Goal: Task Accomplishment & Management: Manage account settings

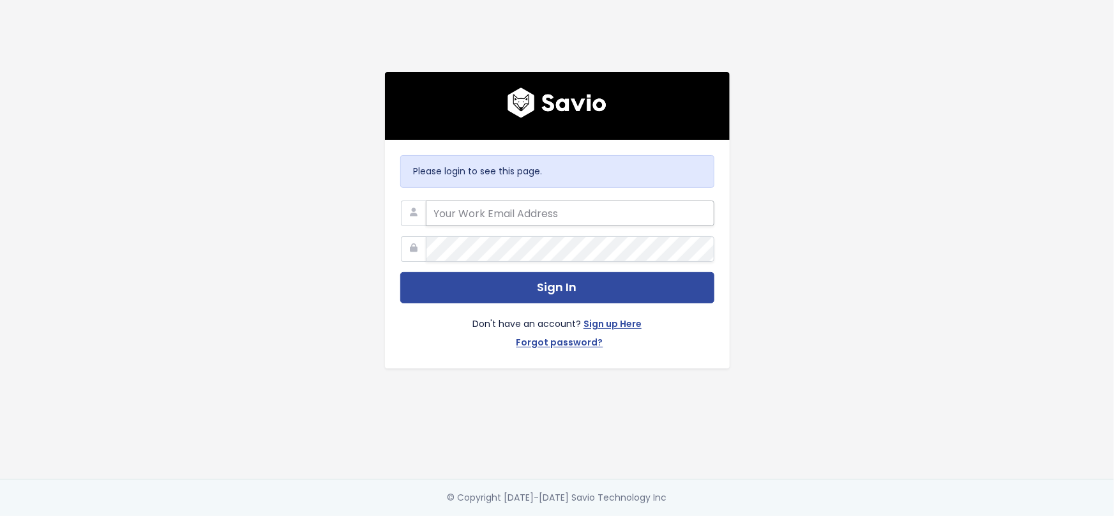
click at [541, 205] on input "email" at bounding box center [570, 213] width 289 height 26
type input "[PERSON_NAME][EMAIL_ADDRESS][PERSON_NAME][DOMAIN_NAME]"
click at [677, 373] on div "Please login to see this page. casey.eldridge@toasttab.com Sign In Don't have a…" at bounding box center [557, 239] width 728 height 479
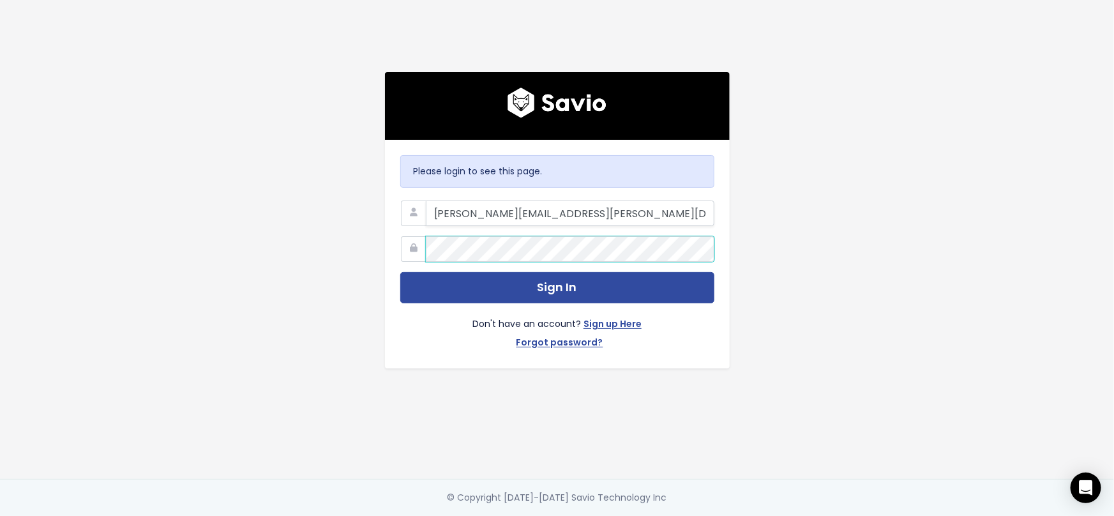
click at [400, 272] on button "Sign In" at bounding box center [557, 287] width 314 height 31
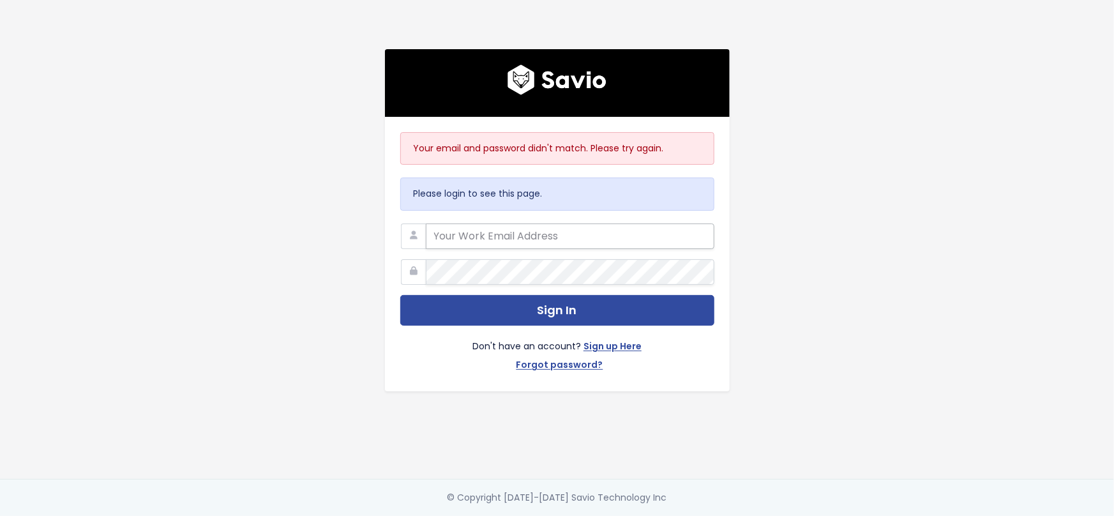
click at [534, 227] on input "email" at bounding box center [570, 236] width 289 height 26
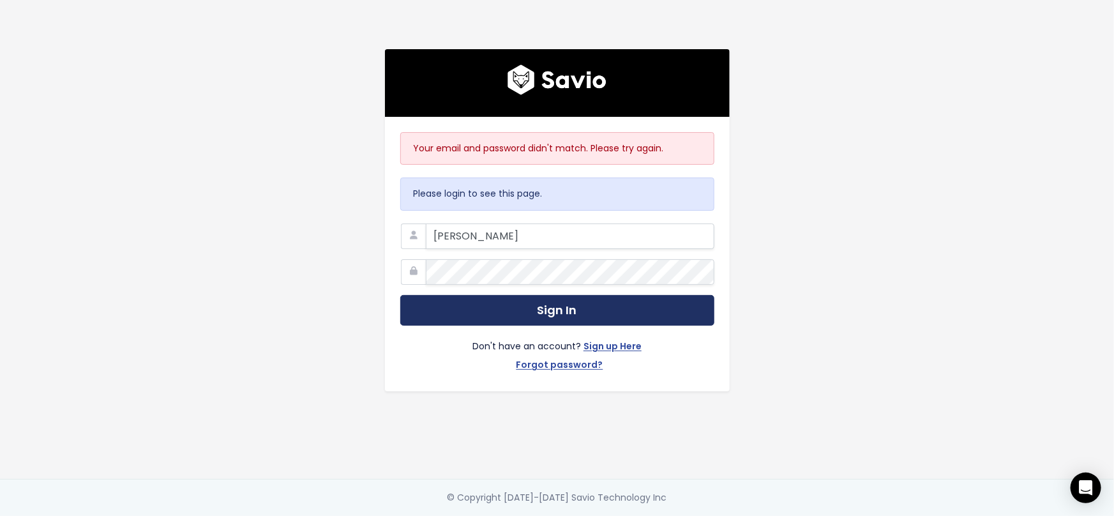
click at [560, 308] on button "Sign In" at bounding box center [557, 310] width 314 height 31
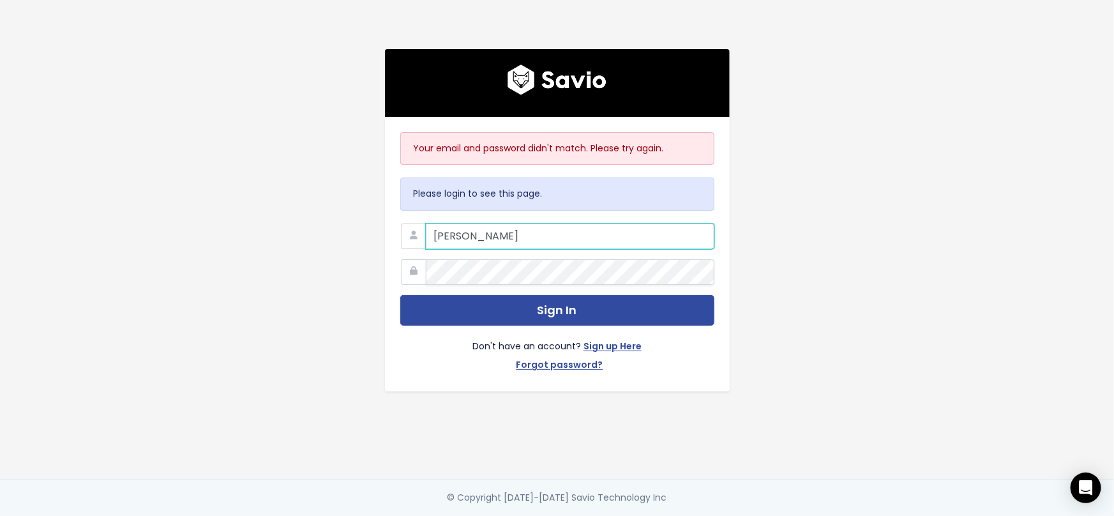
drag, startPoint x: 520, startPoint y: 236, endPoint x: 451, endPoint y: 230, distance: 69.2
click at [451, 230] on input "[PERSON_NAME]" at bounding box center [570, 236] width 289 height 26
type input "E"
type input "[PERSON_NAME][EMAIL_ADDRESS][PERSON_NAME][DOMAIN_NAME]"
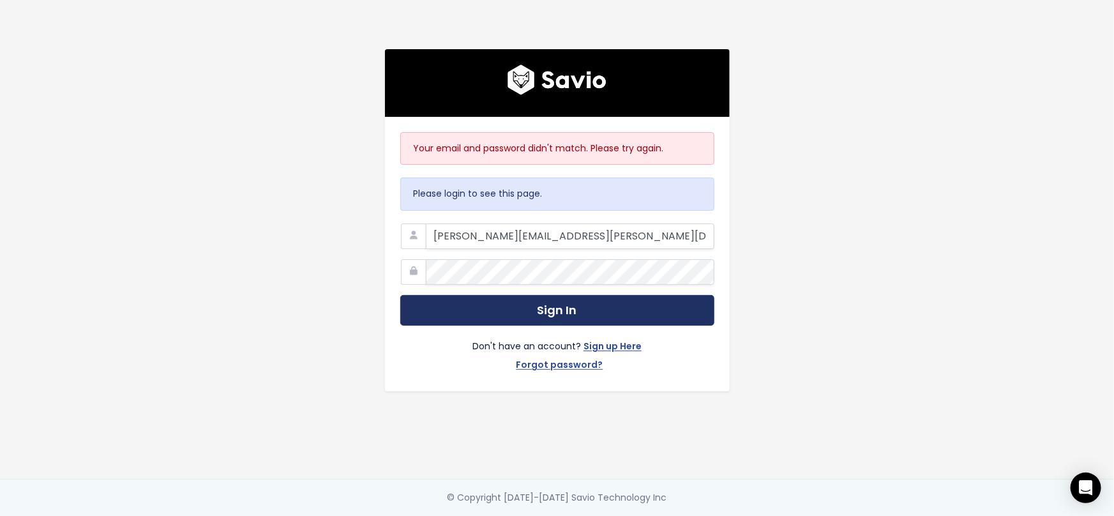
click at [546, 307] on button "Sign In" at bounding box center [557, 310] width 314 height 31
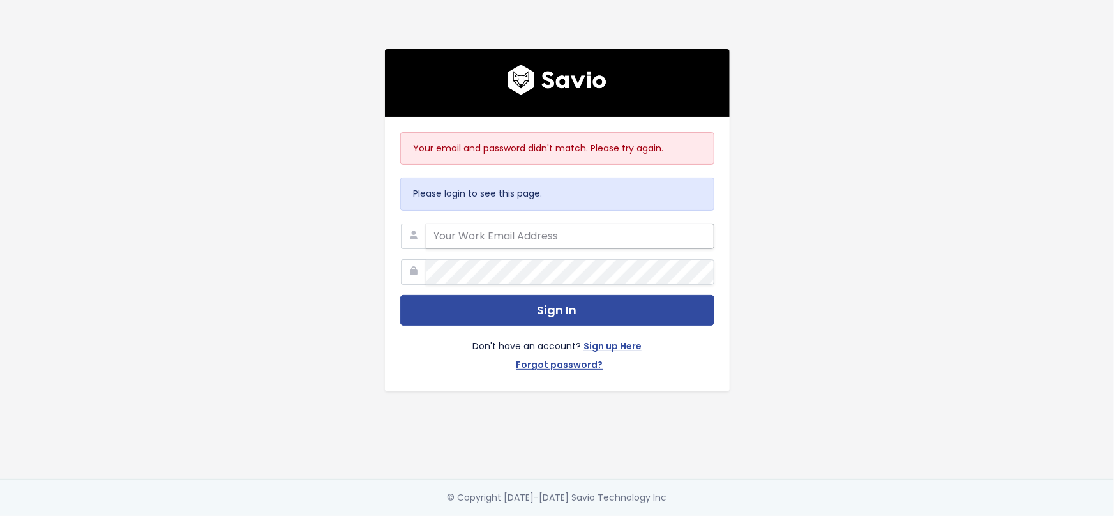
click at [542, 229] on input "email" at bounding box center [570, 236] width 289 height 26
click at [482, 228] on input "[PERSON_NAME]" at bounding box center [570, 236] width 289 height 26
click at [672, 374] on div "Your email and password didn't match. Please try again. Please login to see thi…" at bounding box center [557, 254] width 345 height 274
drag, startPoint x: 487, startPoint y: 230, endPoint x: 400, endPoint y: 225, distance: 87.0
click at [400, 223] on div "[PERSON_NAME]" at bounding box center [557, 223] width 314 height 0
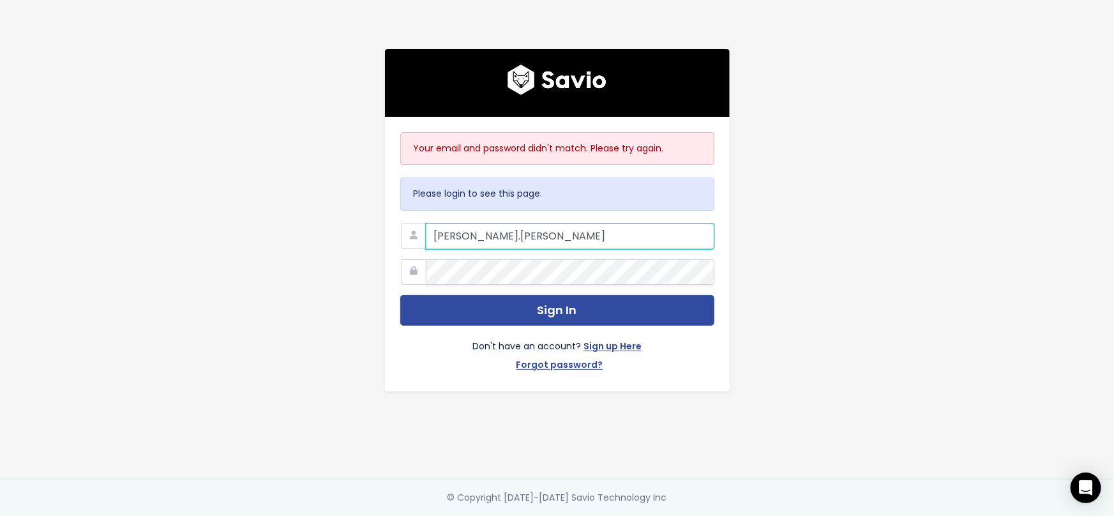
type input "[PERSON_NAME][EMAIL_ADDRESS][PERSON_NAME][DOMAIN_NAME]"
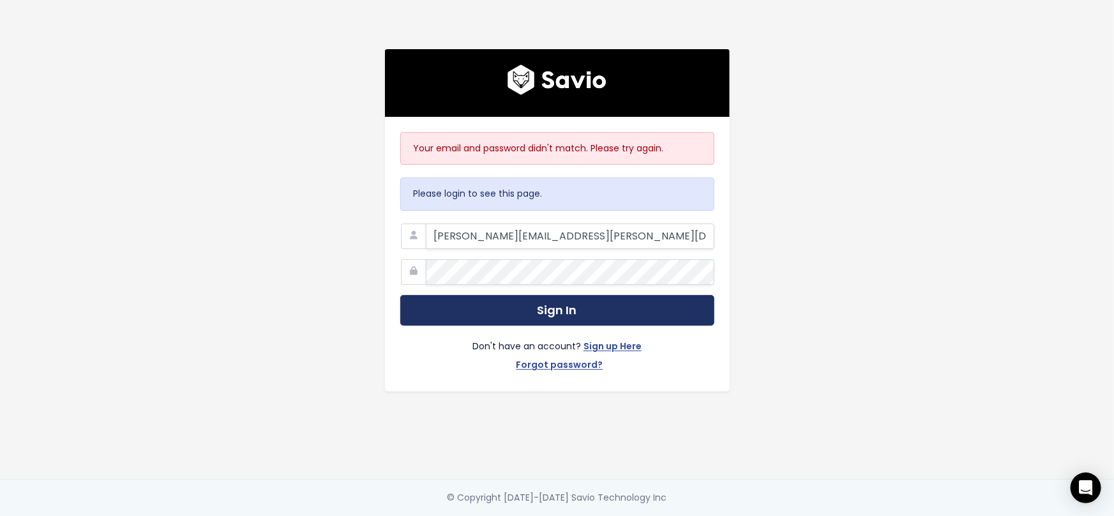
click at [498, 306] on button "Sign In" at bounding box center [557, 310] width 314 height 31
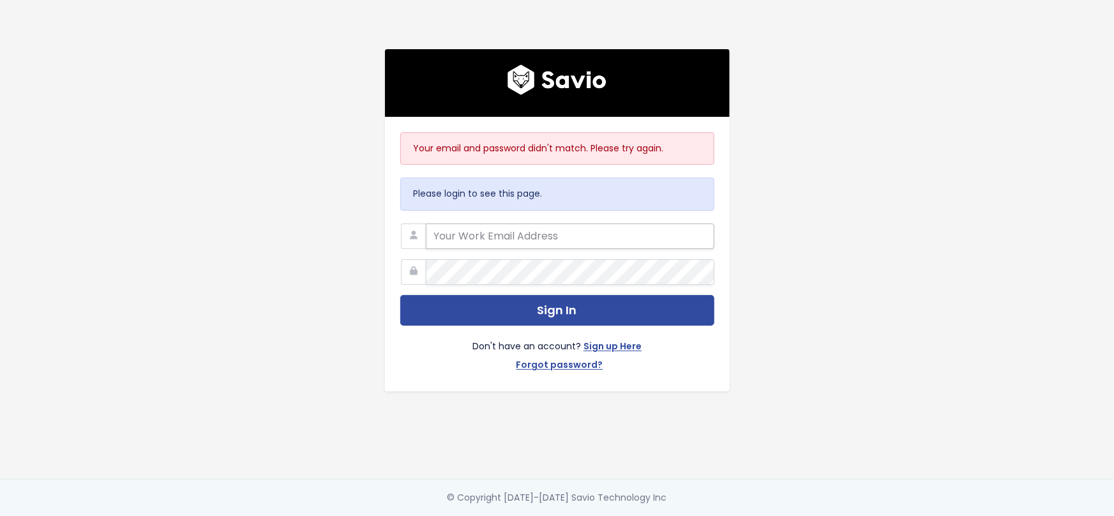
click at [536, 233] on input "email" at bounding box center [570, 236] width 289 height 26
click at [540, 361] on link "Forgot password?" at bounding box center [559, 366] width 87 height 19
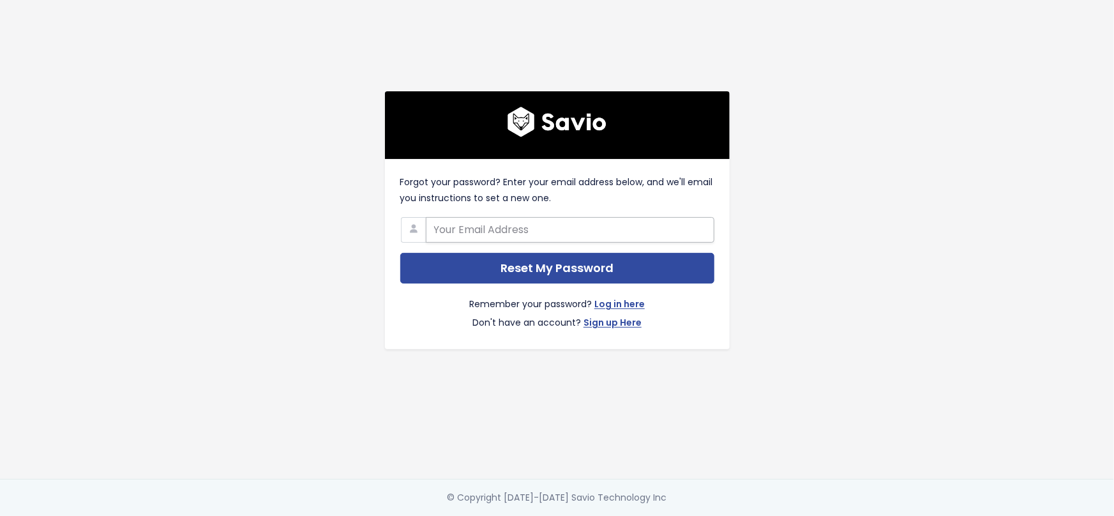
click at [515, 218] on input "text" at bounding box center [570, 230] width 289 height 26
type input "casey.eldridge@toasttab.com"
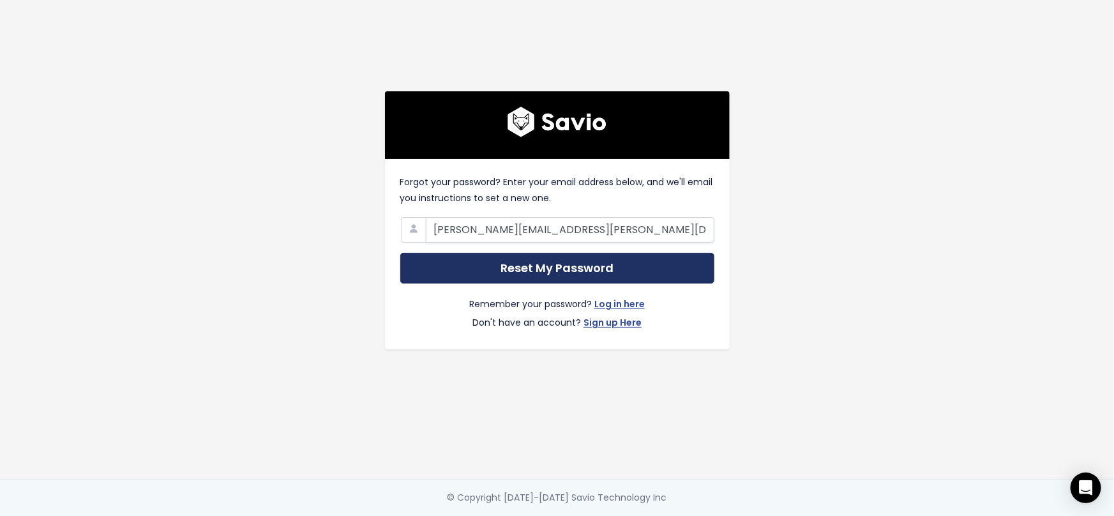
click at [527, 267] on input "Reset My Password" at bounding box center [557, 268] width 314 height 31
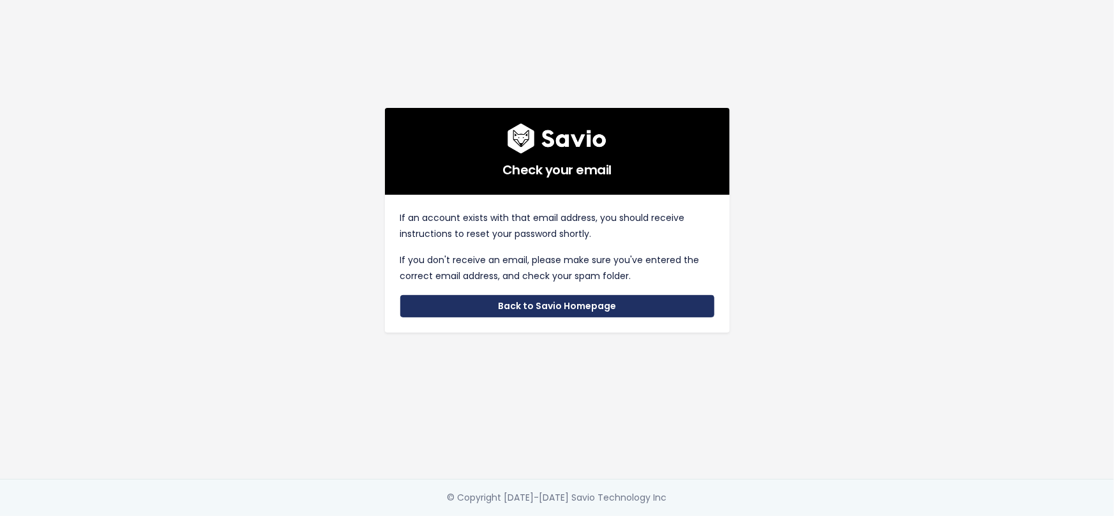
click at [569, 302] on link "Back to Savio Homepage" at bounding box center [557, 306] width 314 height 23
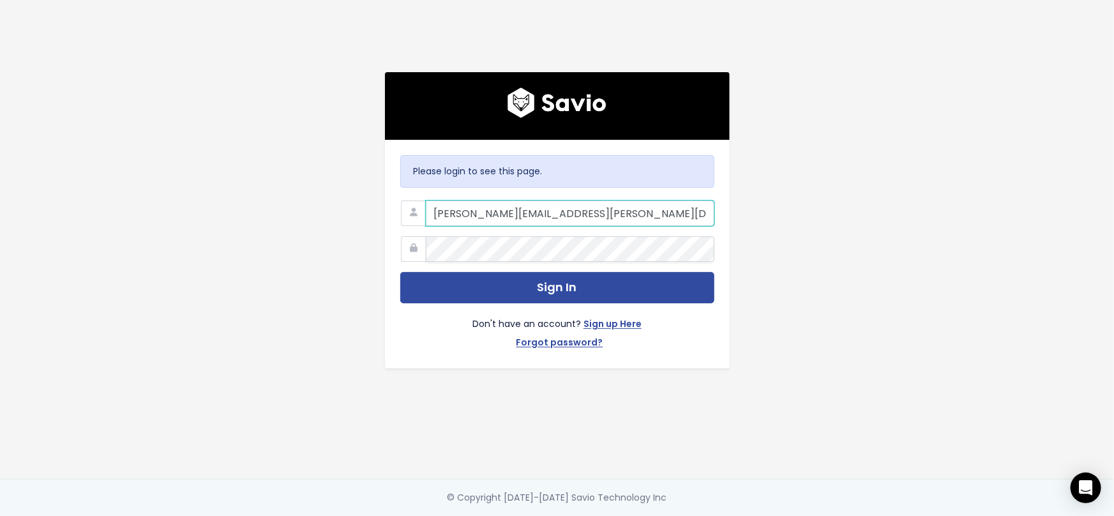
type input "[PERSON_NAME][EMAIL_ADDRESS][PERSON_NAME][DOMAIN_NAME]"
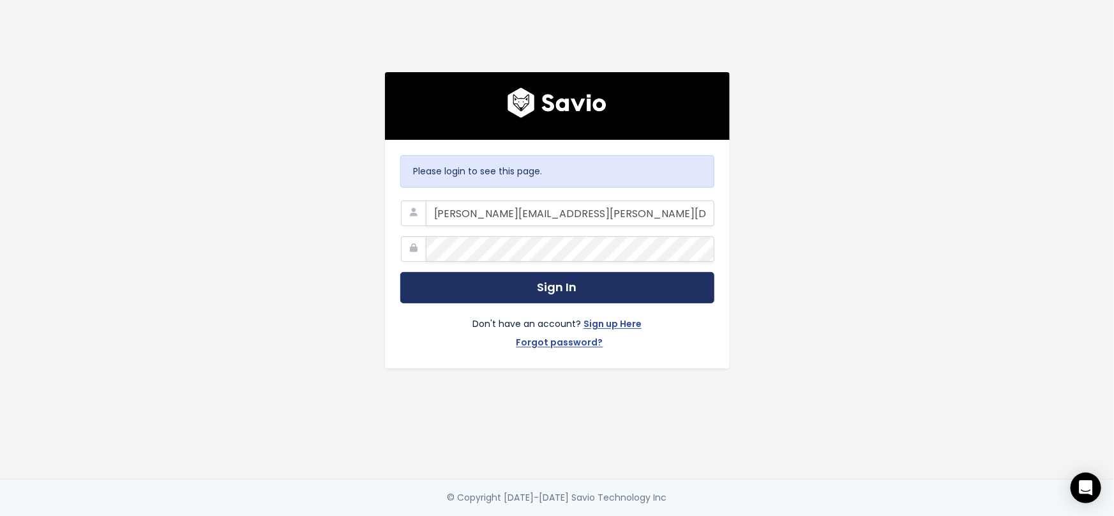
click at [615, 287] on button "Sign In" at bounding box center [557, 287] width 314 height 31
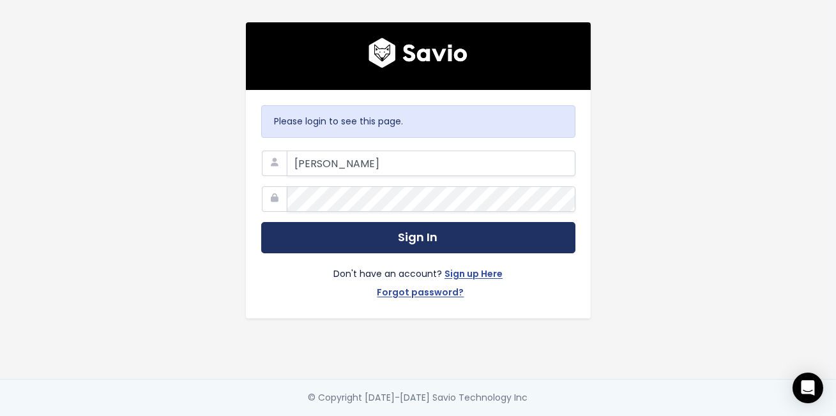
click at [495, 222] on button "Sign In" at bounding box center [418, 237] width 314 height 31
click at [430, 236] on button "Sign In" at bounding box center [418, 237] width 314 height 31
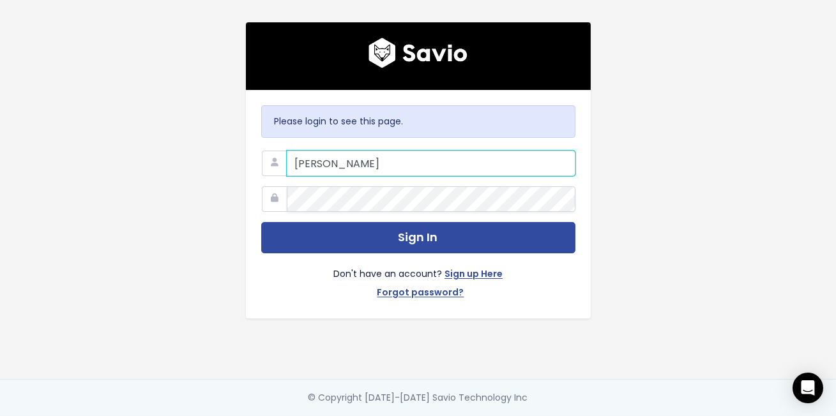
click at [350, 151] on input "[PERSON_NAME]" at bounding box center [431, 164] width 289 height 26
click at [349, 154] on input "[PERSON_NAME]" at bounding box center [431, 164] width 289 height 26
drag, startPoint x: 349, startPoint y: 161, endPoint x: 271, endPoint y: 162, distance: 77.9
click at [271, 151] on div "[PERSON_NAME]" at bounding box center [418, 151] width 314 height 0
type input "[PERSON_NAME][EMAIL_ADDRESS][PERSON_NAME][DOMAIN_NAME]"
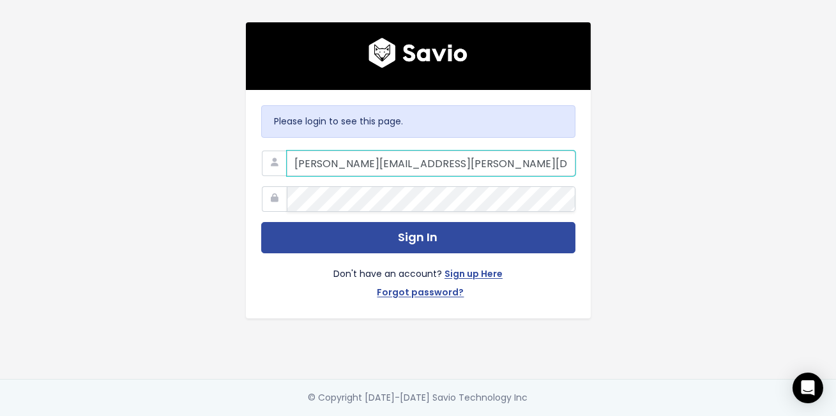
click at [261, 222] on button "Sign In" at bounding box center [418, 237] width 314 height 31
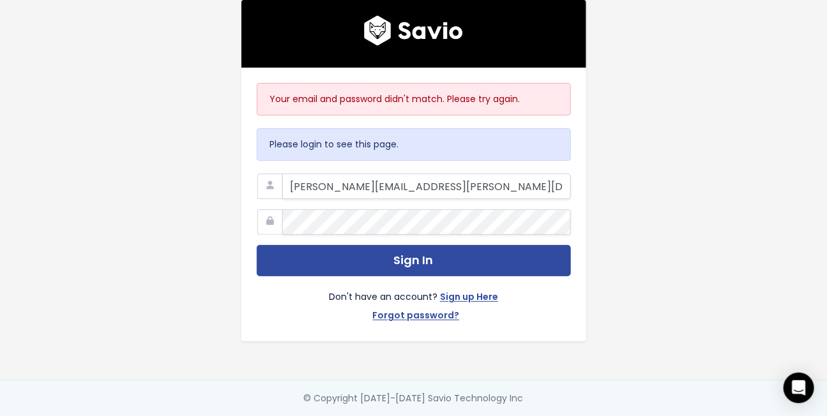
type input "[PERSON_NAME][EMAIL_ADDRESS][PERSON_NAME][DOMAIN_NAME]"
click at [257, 245] on button "Sign In" at bounding box center [414, 260] width 314 height 31
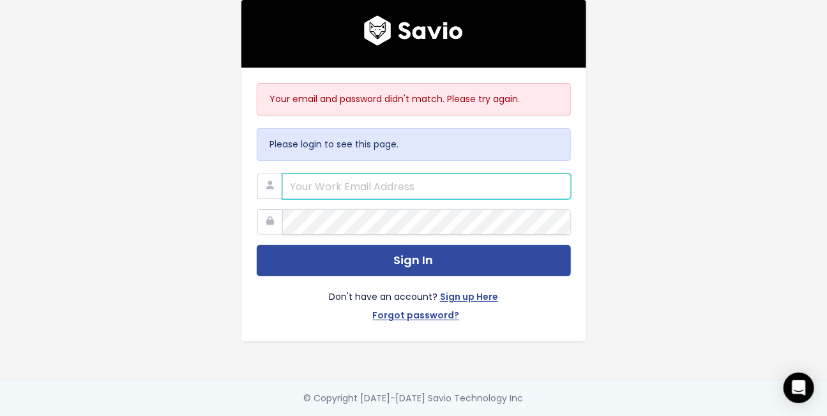
click at [339, 188] on input "email" at bounding box center [426, 187] width 289 height 26
type input "[PERSON_NAME]"
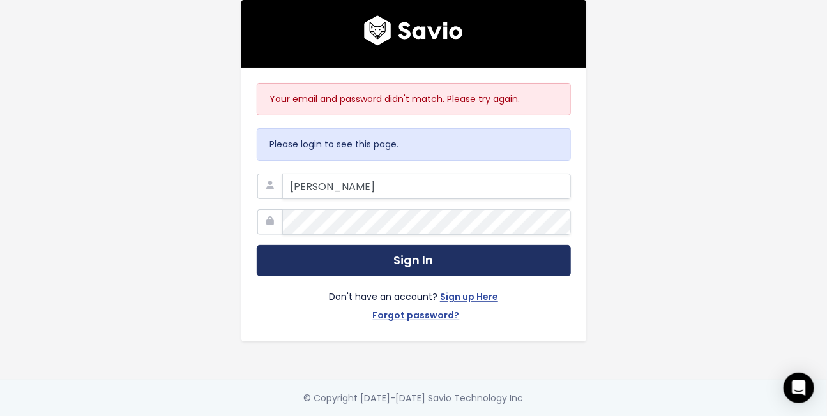
click at [352, 267] on button "Sign In" at bounding box center [414, 260] width 314 height 31
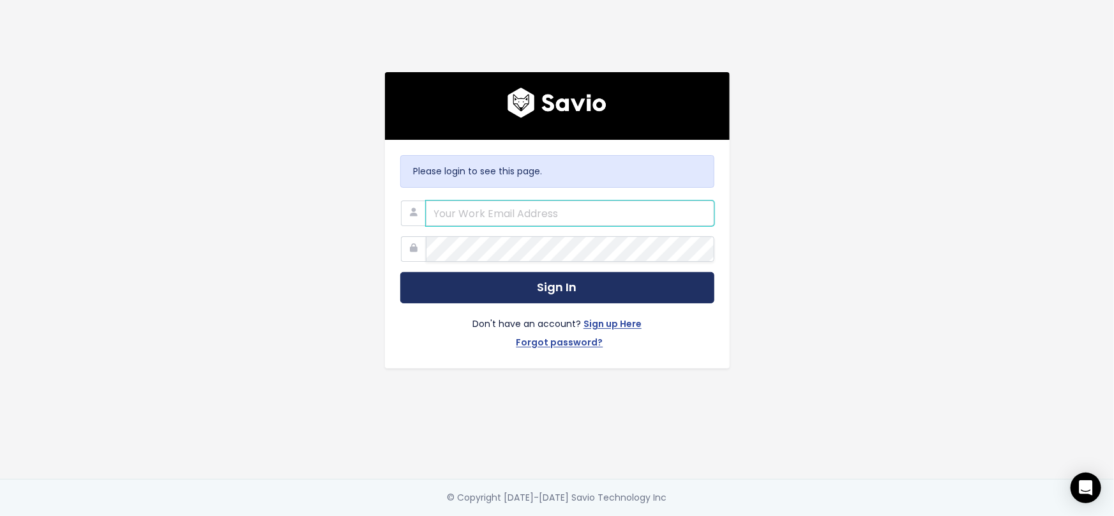
type input "[PERSON_NAME]"
click at [556, 285] on button "Sign In" at bounding box center [557, 287] width 314 height 31
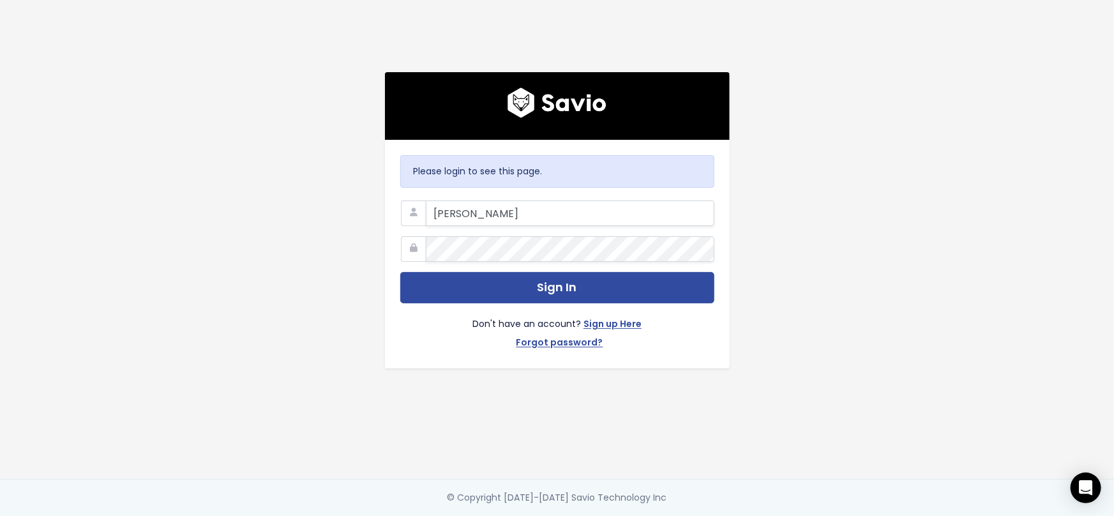
click at [799, 216] on div "Please login to see this page. Eldridge Sign In Don't have an account? Sign up …" at bounding box center [557, 239] width 728 height 479
